Goal: Task Accomplishment & Management: Manage account settings

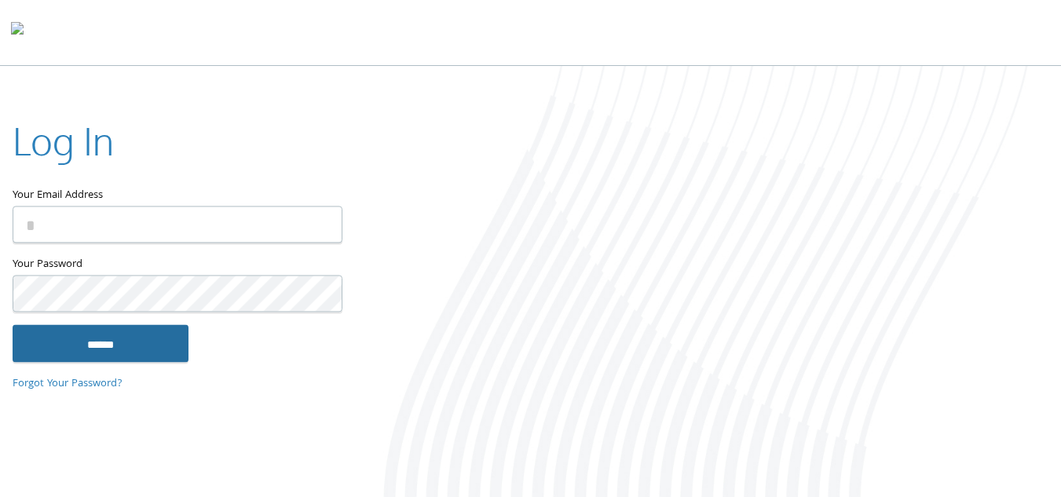
type input "**********"
click at [92, 339] on input "******" at bounding box center [101, 343] width 176 height 38
